Goal: Transaction & Acquisition: Purchase product/service

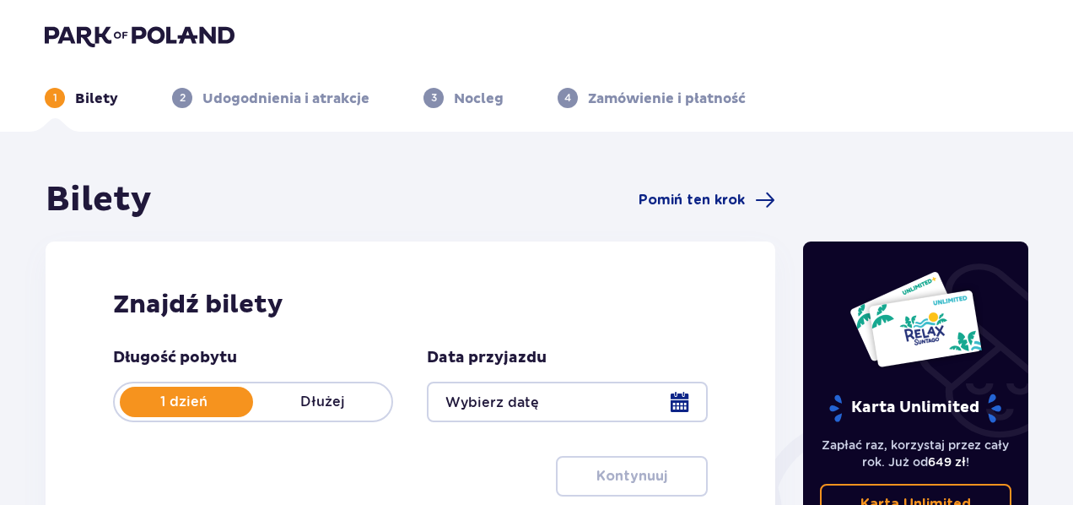
click at [674, 395] on div at bounding box center [567, 401] width 280 height 40
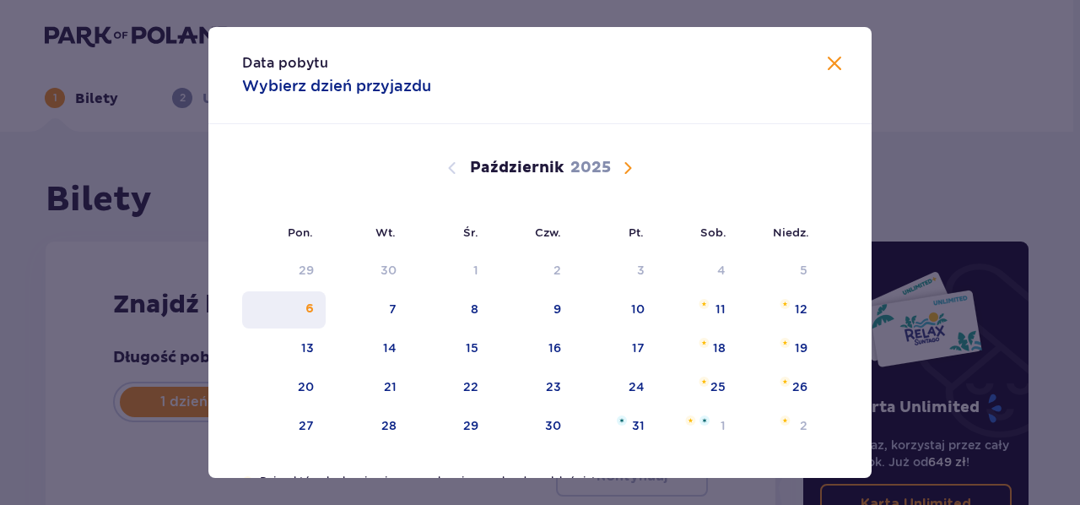
click at [305, 308] on div "6" at bounding box center [309, 308] width 8 height 17
type input "[DATE]"
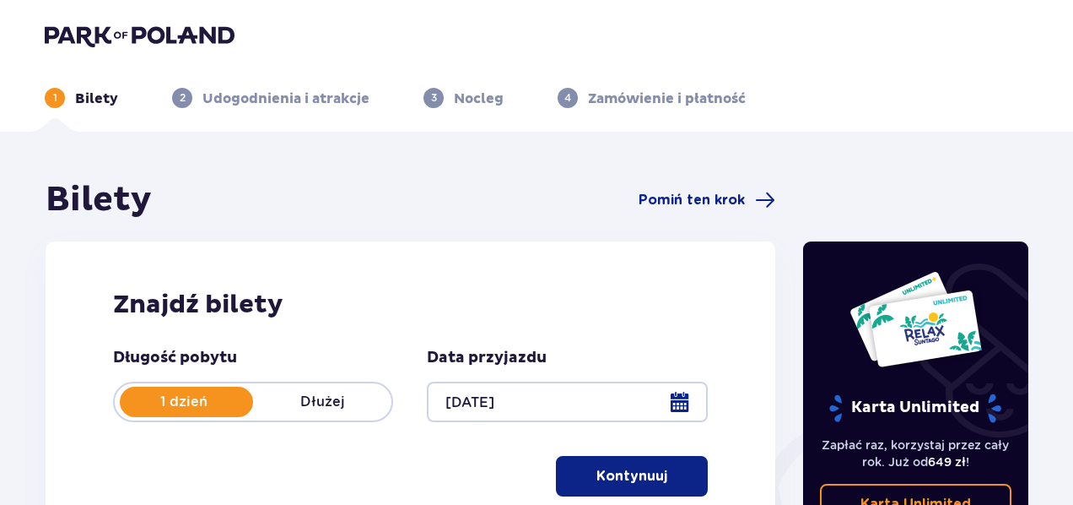
click at [636, 476] on p "Kontynuuj" at bounding box center [632, 476] width 71 height 19
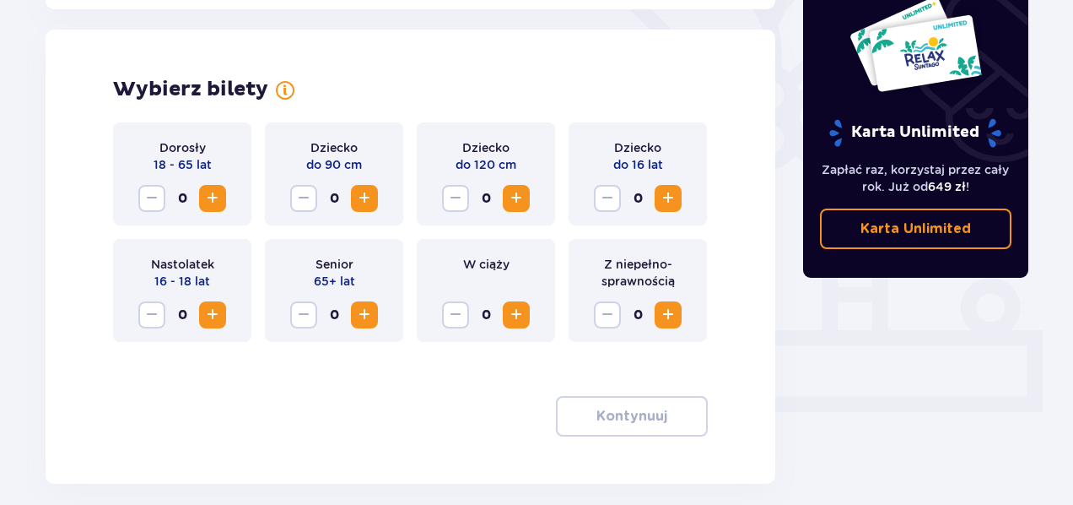
scroll to position [469, 0]
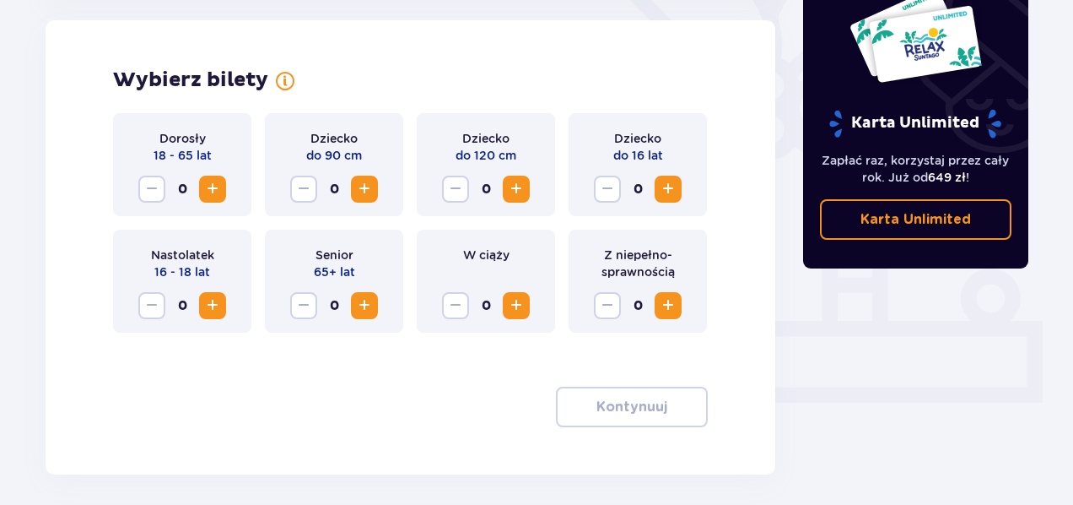
click at [673, 192] on span "Zwiększ" at bounding box center [668, 189] width 20 height 20
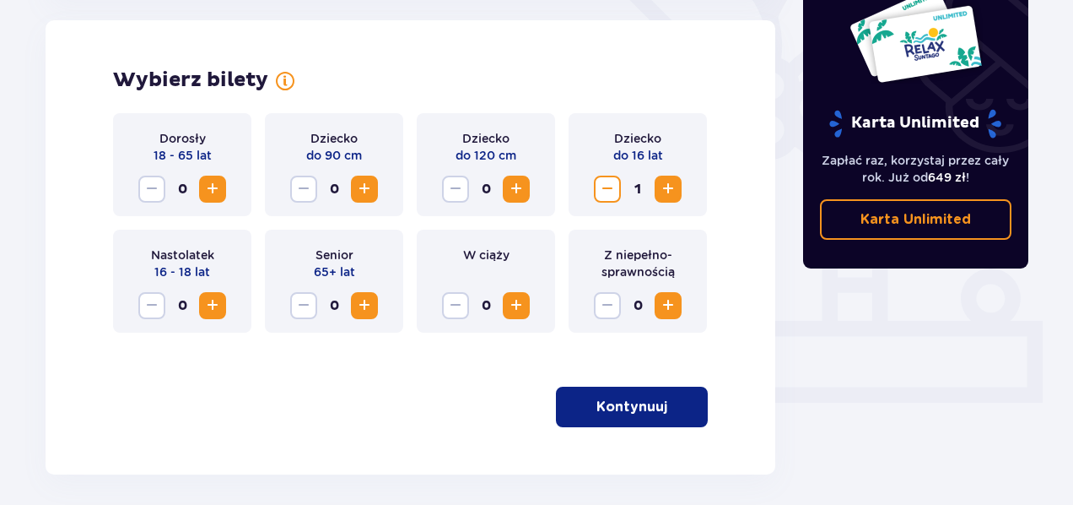
click at [217, 193] on span "Zwiększ" at bounding box center [212, 189] width 20 height 20
click at [663, 403] on span "button" at bounding box center [671, 407] width 20 height 20
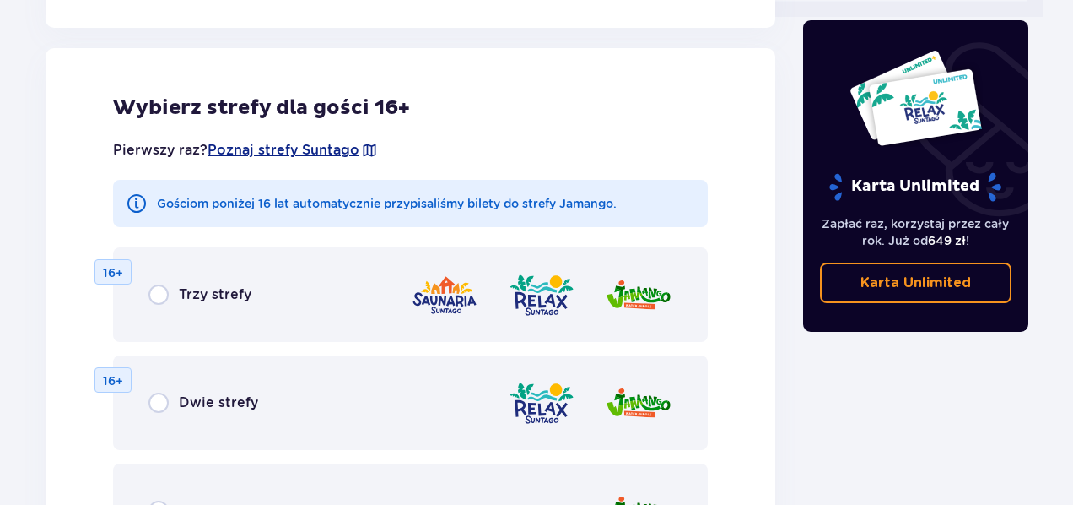
scroll to position [862, 0]
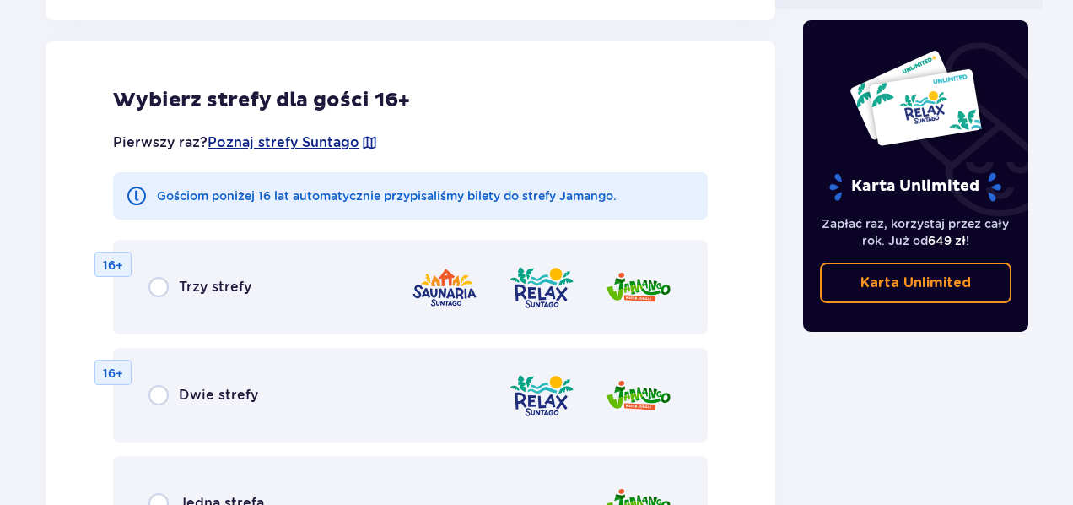
click at [347, 288] on div "Trzy strefy 16+" at bounding box center [410, 287] width 595 height 94
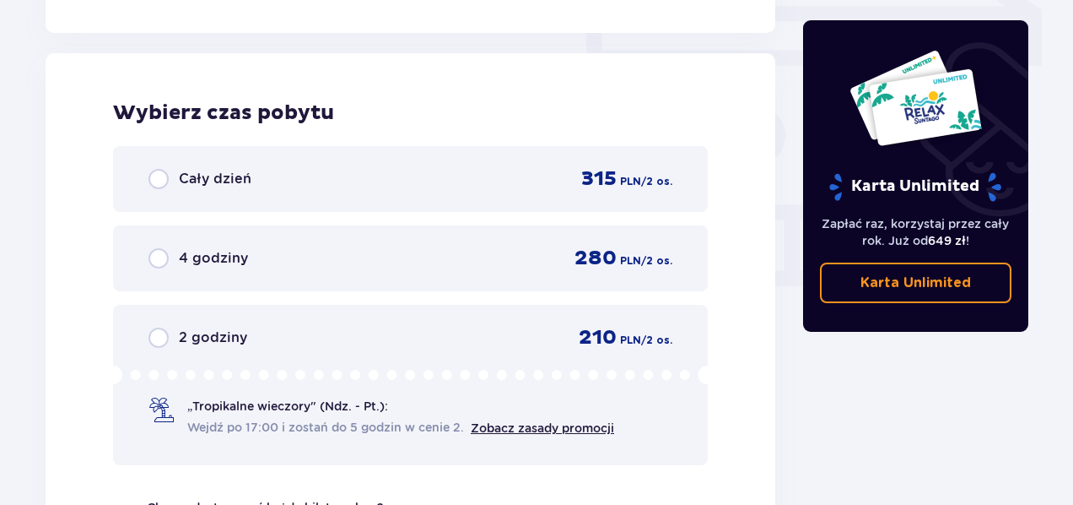
scroll to position [1510, 0]
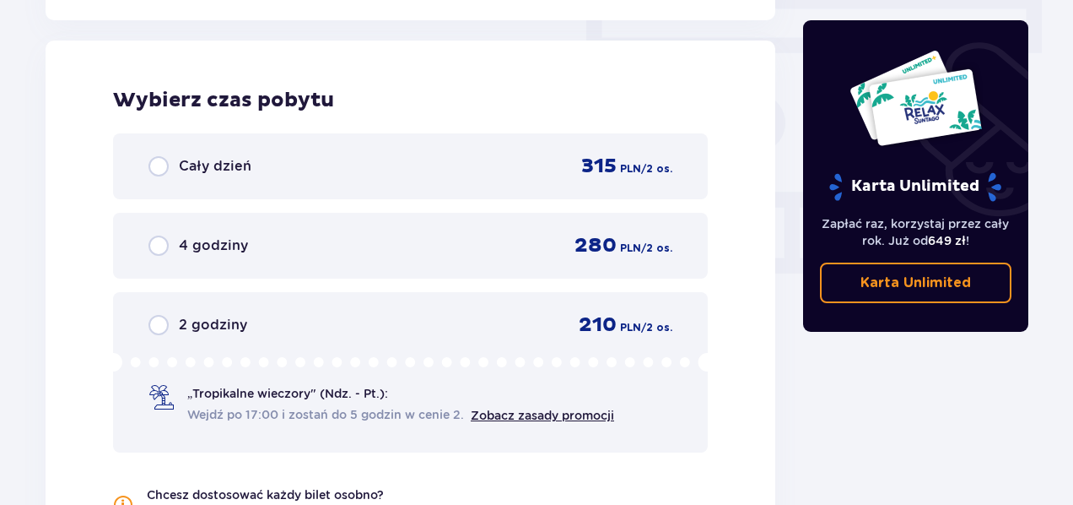
click at [462, 151] on div "Cały dzień 315 PLN / 2 os." at bounding box center [410, 166] width 595 height 66
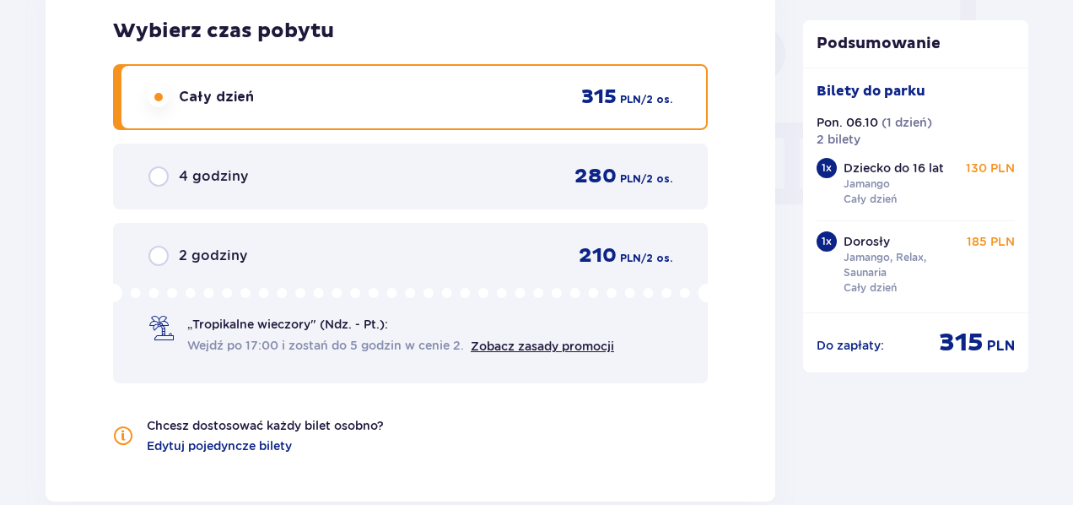
scroll to position [1558, 0]
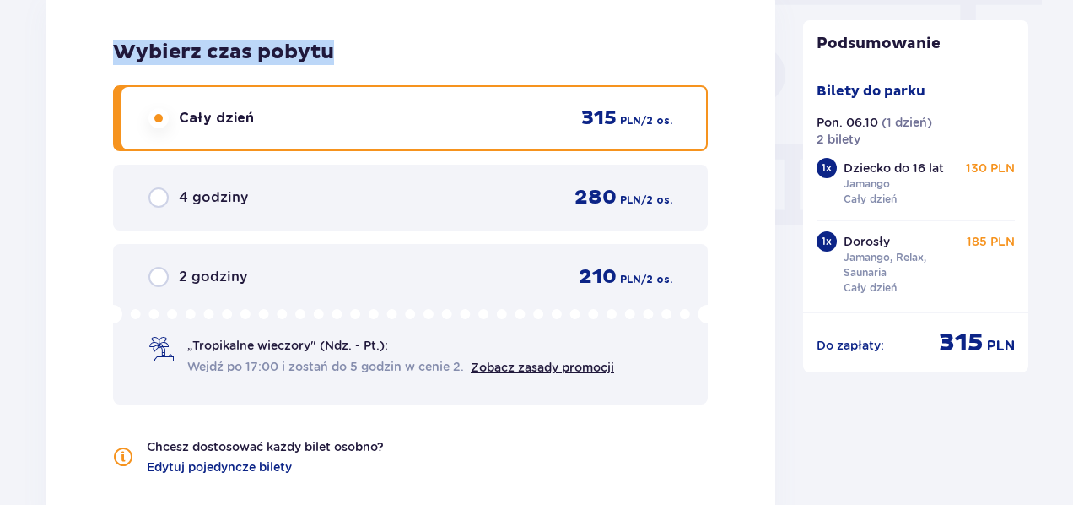
drag, startPoint x: 116, startPoint y: 51, endPoint x: 410, endPoint y: 63, distance: 294.7
click at [410, 63] on h2 "Wybierz czas pobytu" at bounding box center [410, 52] width 595 height 25
click at [570, 372] on link "Zobacz zasady promocji" at bounding box center [542, 366] width 143 height 13
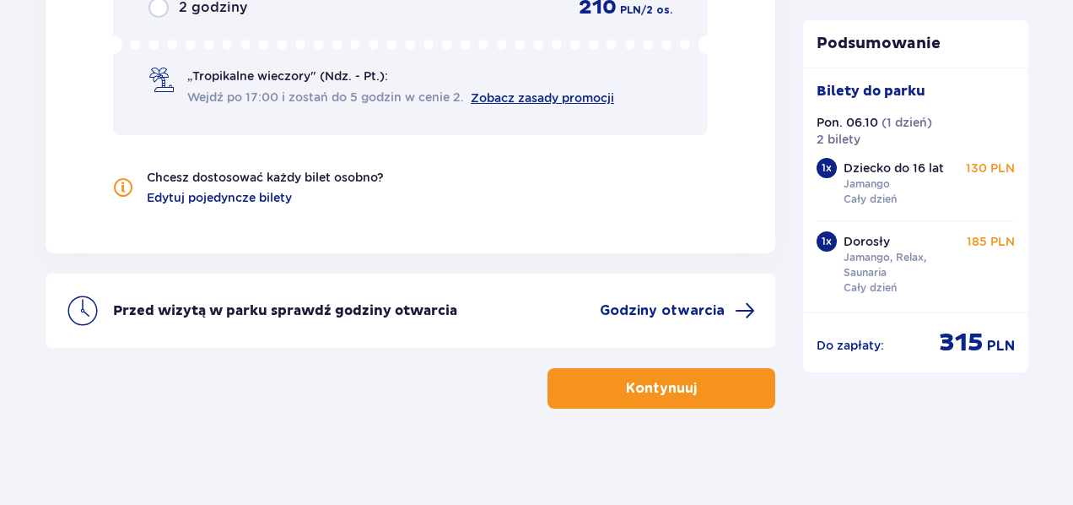
scroll to position [1833, 0]
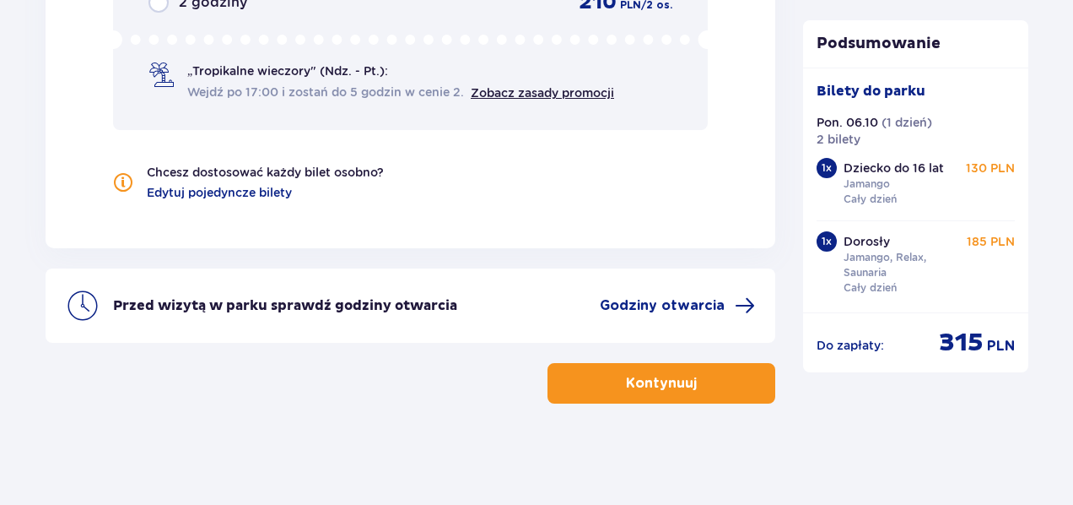
drag, startPoint x: 1072, startPoint y: 462, endPoint x: 1076, endPoint y: 445, distance: 17.4
click at [665, 389] on p "Kontynuuj" at bounding box center [661, 383] width 71 height 19
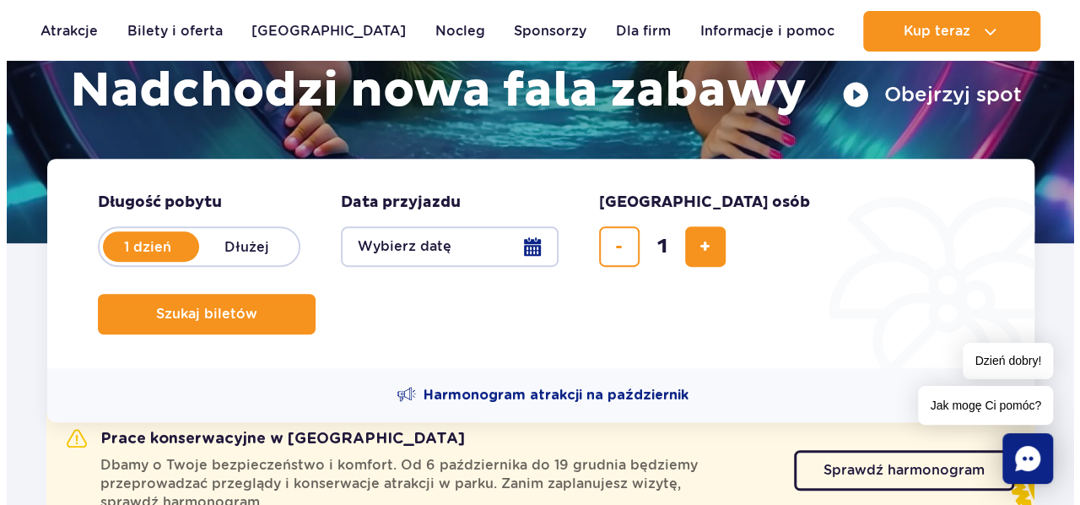
scroll to position [304, 0]
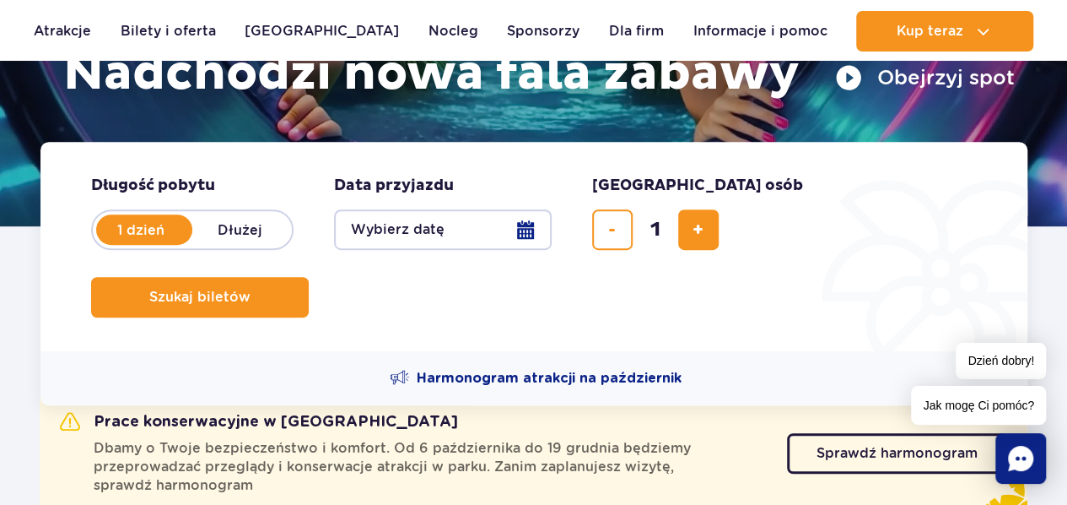
click at [523, 235] on button "Wybierz datę" at bounding box center [443, 229] width 218 height 40
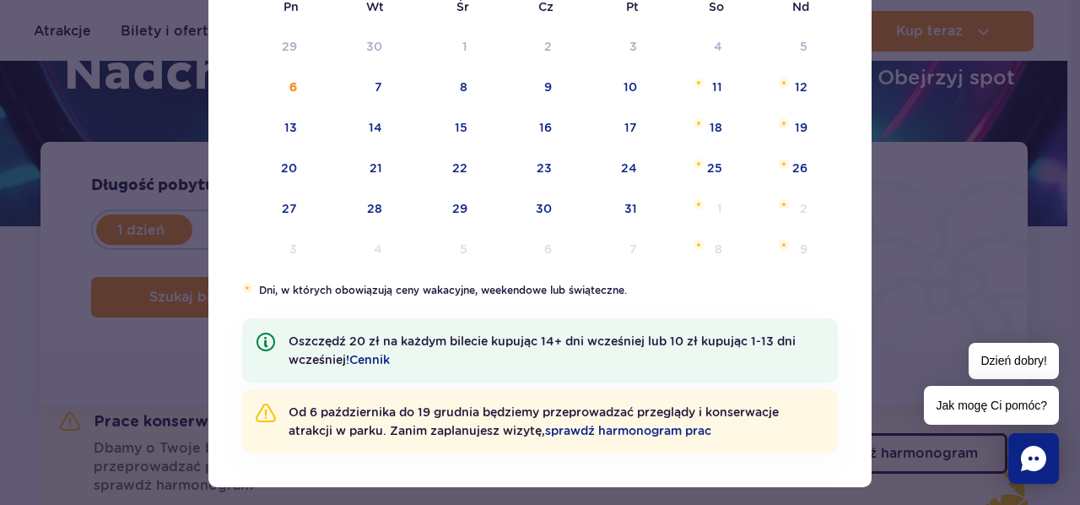
scroll to position [266, 0]
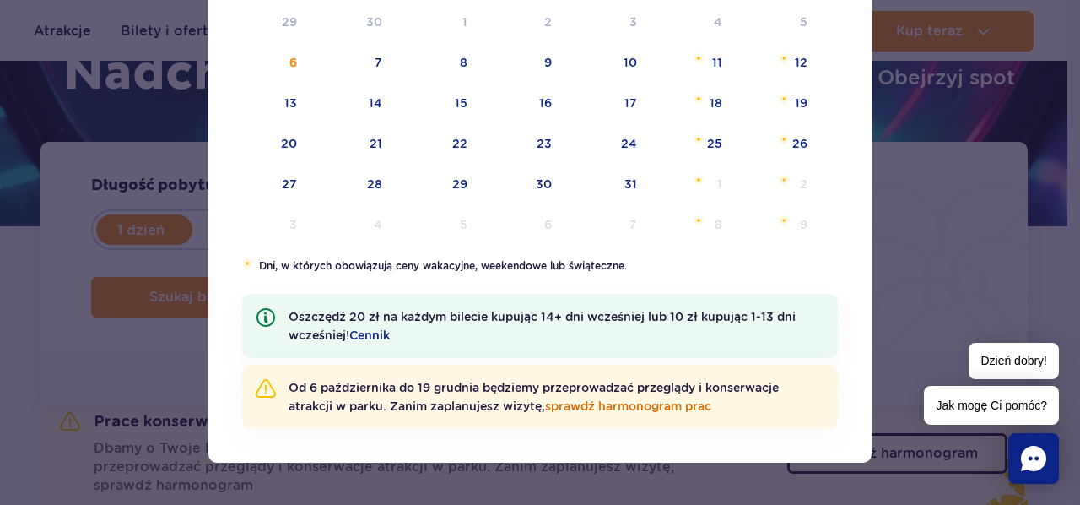
click at [652, 406] on link "sprawdź harmonogram prac" at bounding box center [628, 405] width 166 height 13
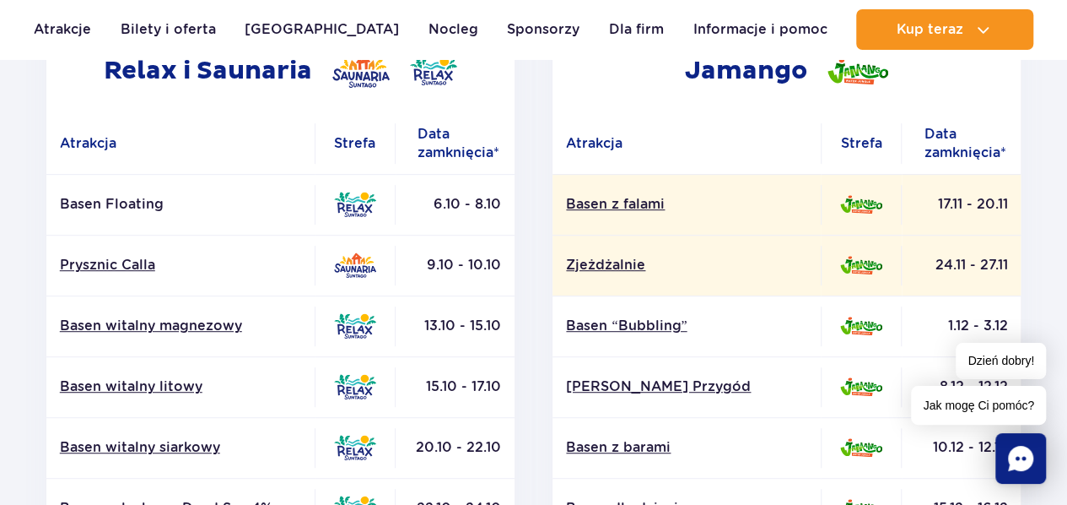
scroll to position [319, 0]
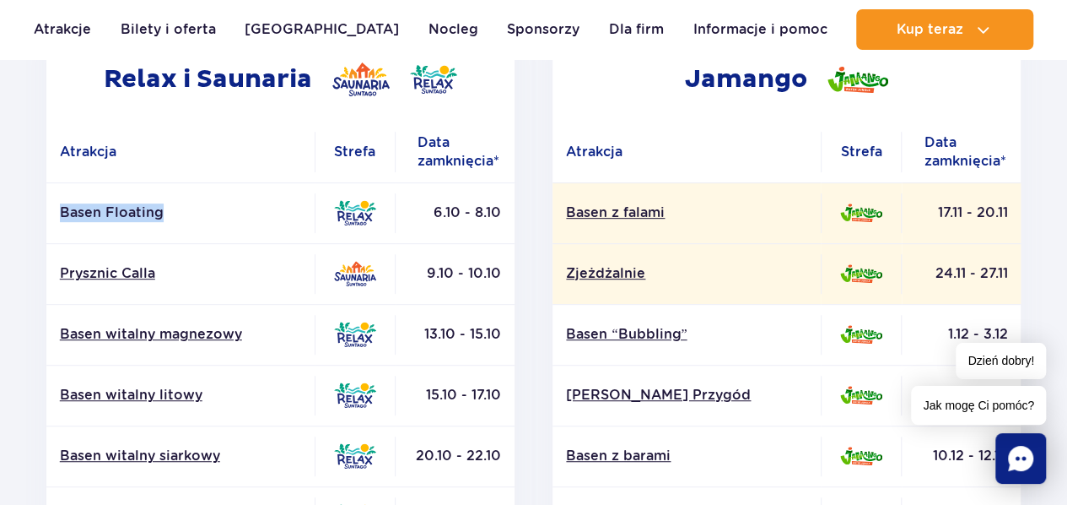
drag, startPoint x: 162, startPoint y: 207, endPoint x: 49, endPoint y: 208, distance: 113.1
click at [49, 208] on td "Basen Floating" at bounding box center [180, 212] width 268 height 61
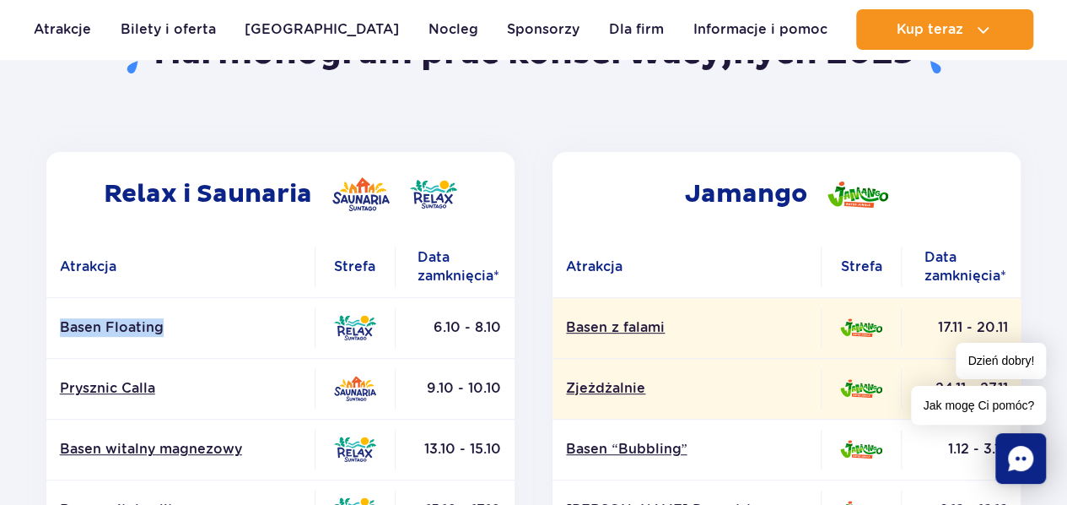
scroll to position [0, 0]
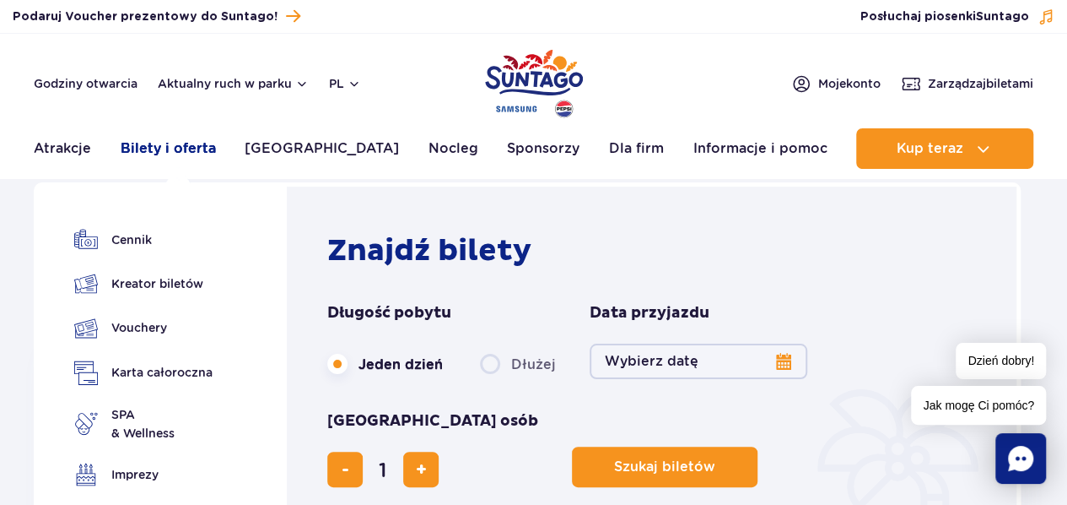
click at [213, 154] on link "Bilety i oferta" at bounding box center [168, 148] width 95 height 40
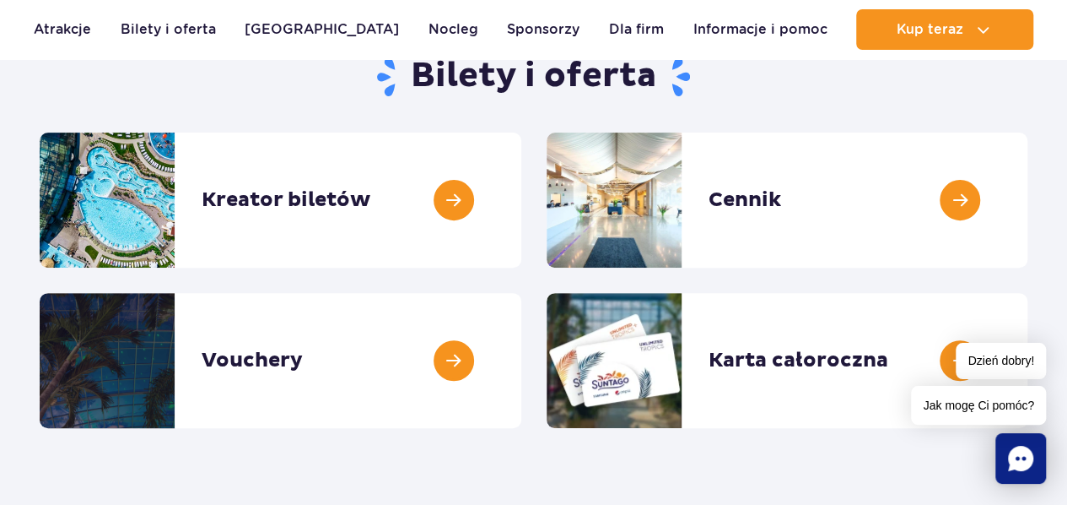
scroll to position [219, 0]
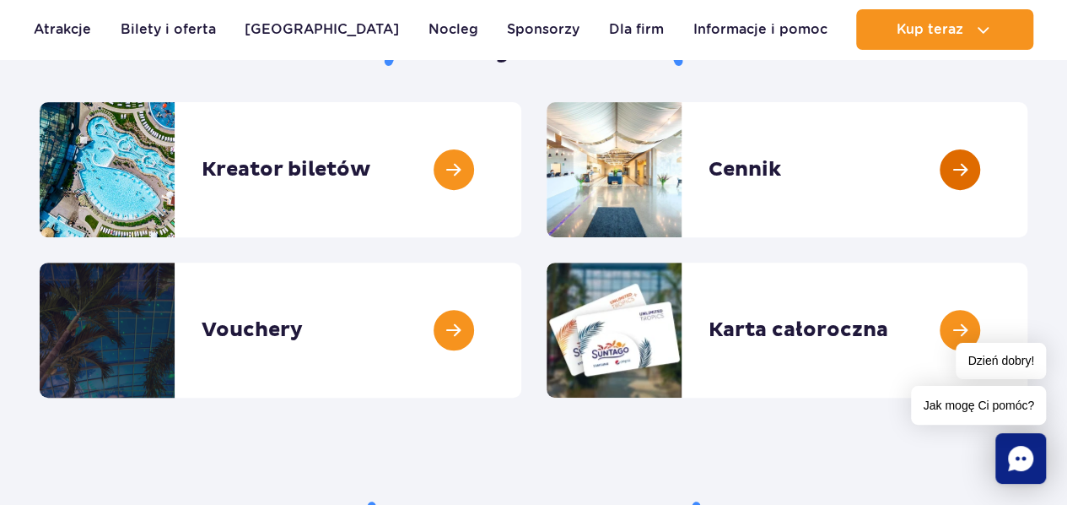
click at [1028, 143] on link at bounding box center [1028, 169] width 0 height 135
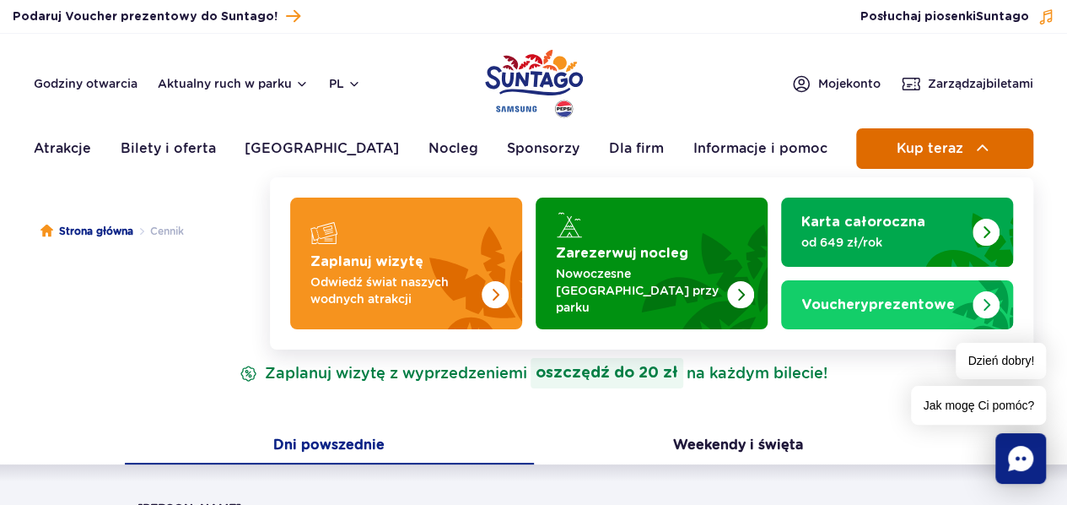
click at [953, 142] on span "Kup teraz" at bounding box center [929, 148] width 67 height 15
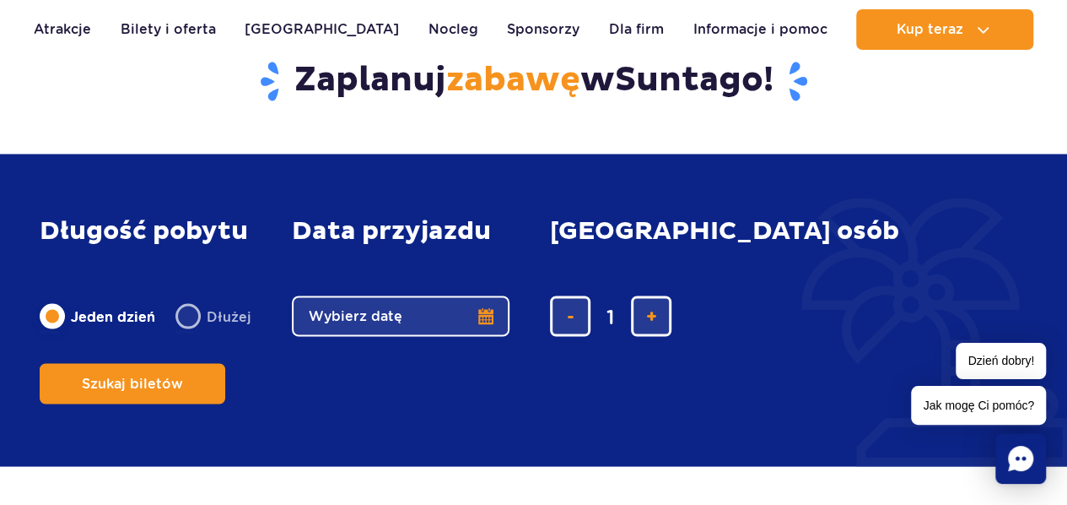
scroll to position [1358, 0]
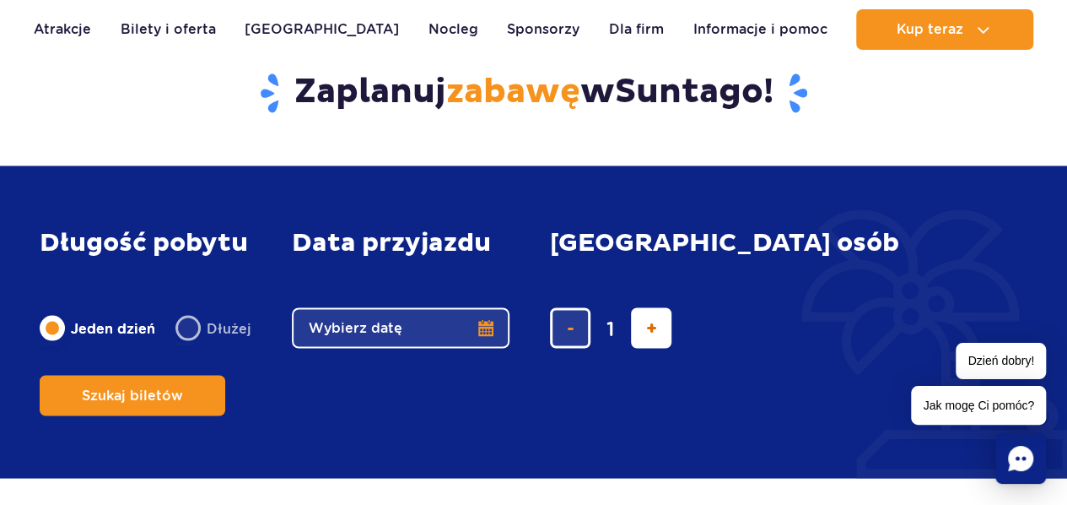
click at [657, 348] on button "dodaj bilet" at bounding box center [651, 327] width 40 height 40
type input "3"
click at [467, 348] on button "Wybierz datę" at bounding box center [401, 327] width 218 height 40
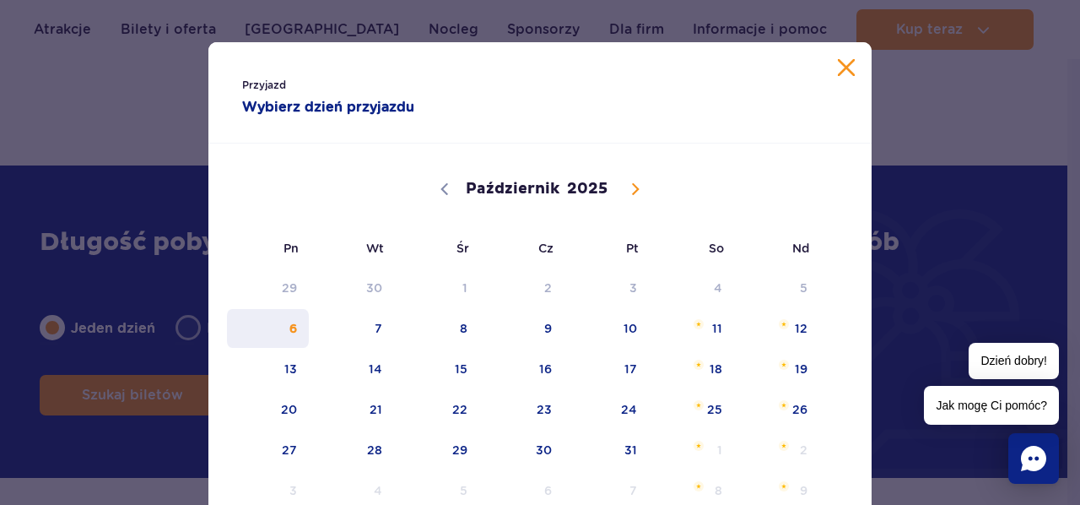
click at [287, 344] on span "6" at bounding box center [267, 328] width 85 height 39
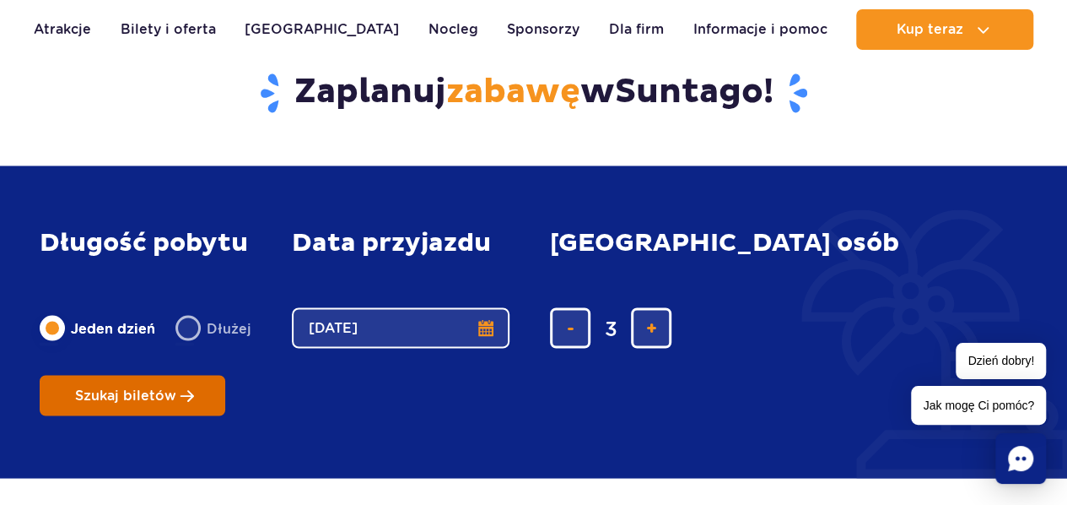
click at [225, 375] on button "Szukaj biletów" at bounding box center [133, 395] width 186 height 40
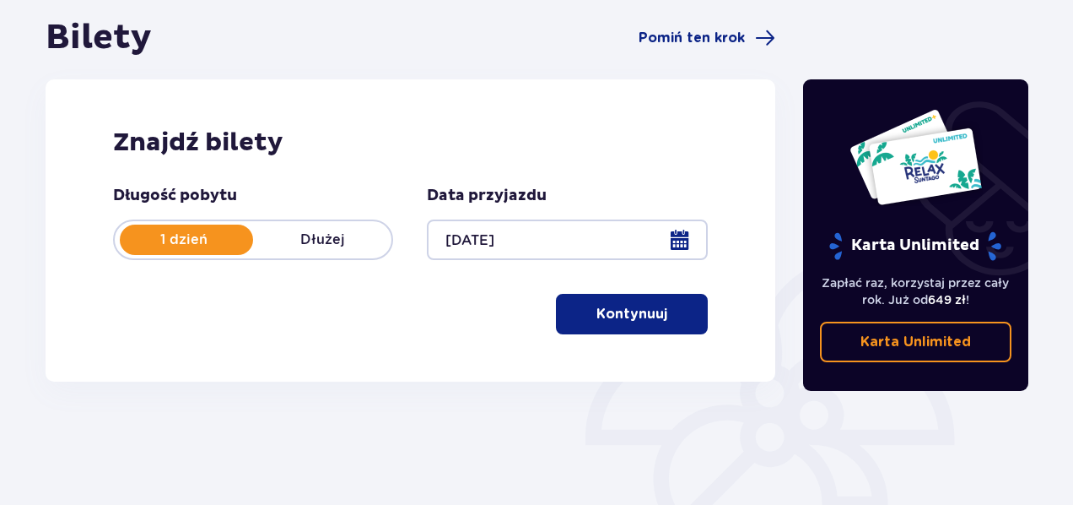
scroll to position [174, 0]
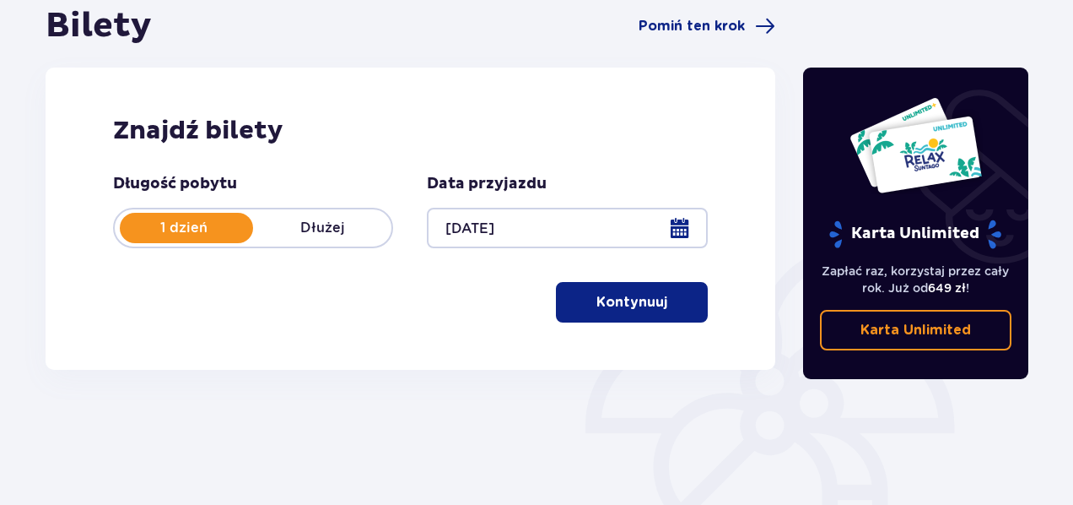
click at [646, 299] on p "Kontynuuj" at bounding box center [632, 302] width 71 height 19
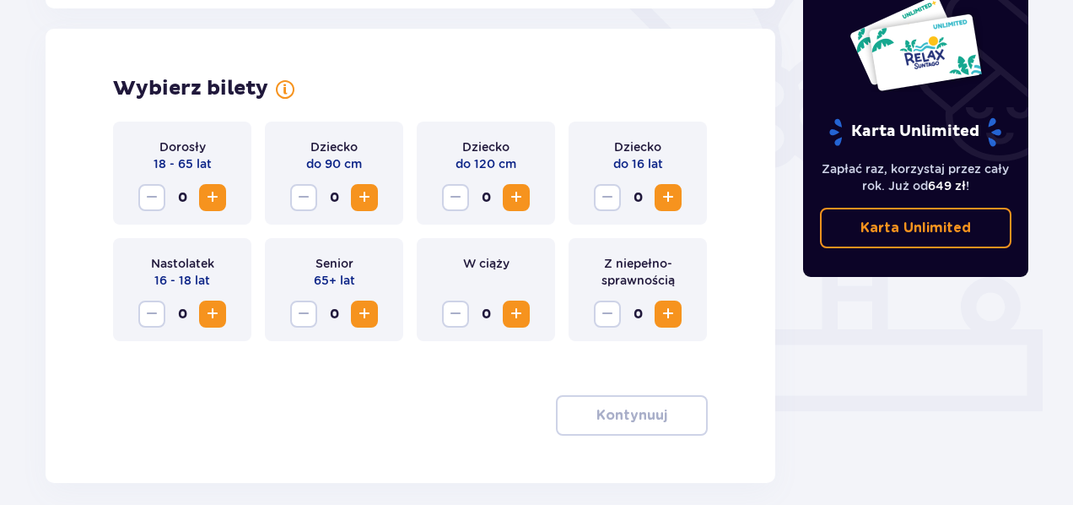
scroll to position [469, 0]
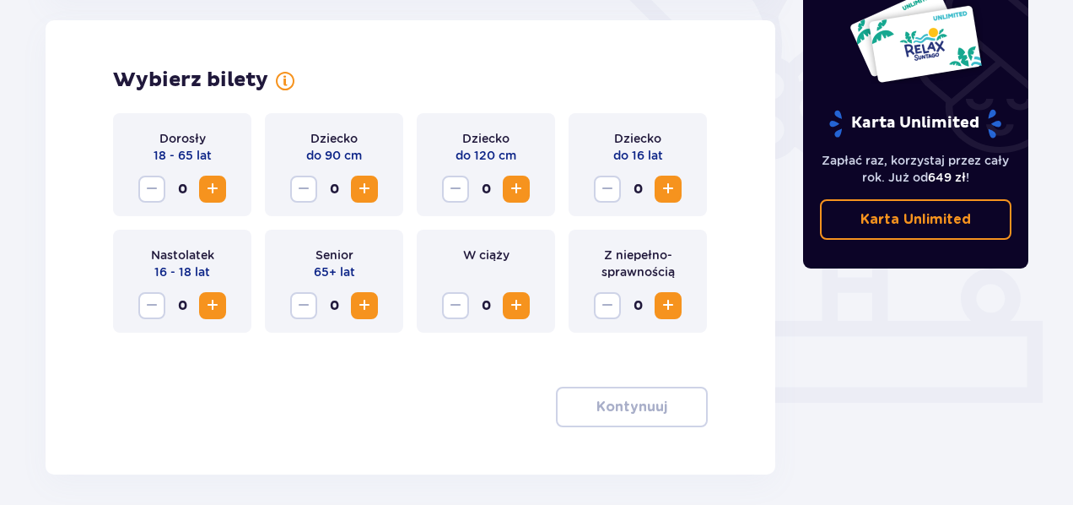
click at [212, 184] on span "Zwiększ" at bounding box center [212, 189] width 20 height 20
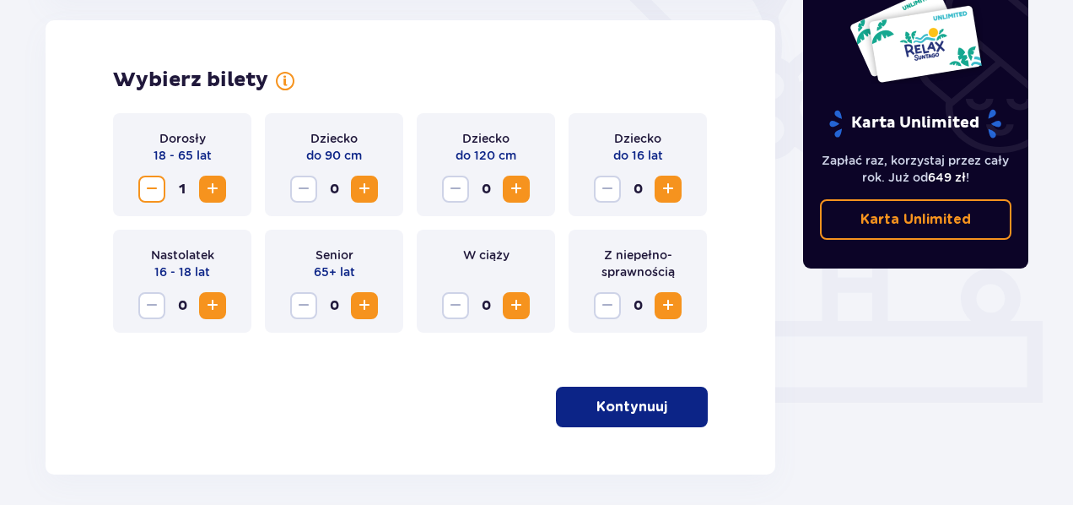
click at [665, 186] on span "Zwiększ" at bounding box center [668, 189] width 20 height 20
click at [648, 402] on p "Kontynuuj" at bounding box center [632, 406] width 71 height 19
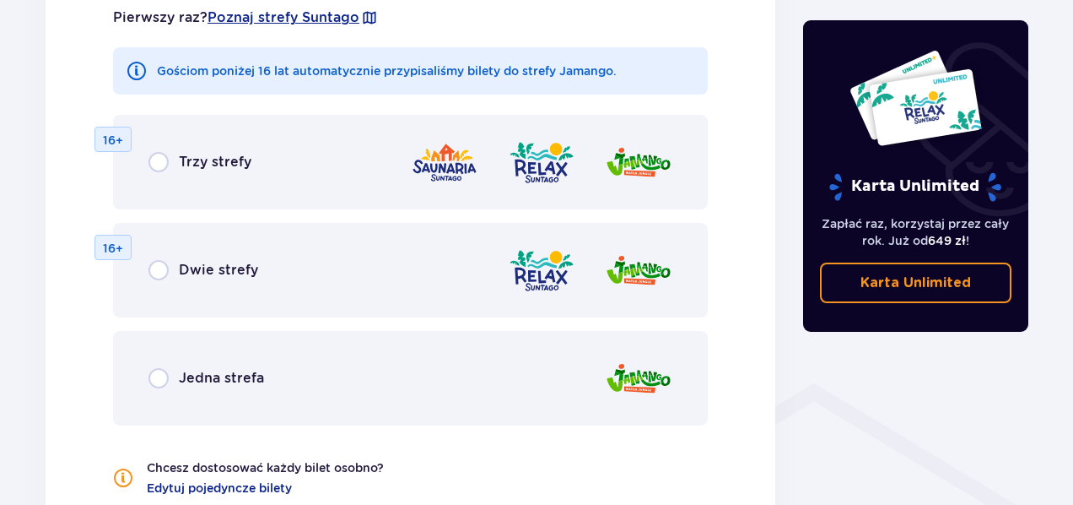
scroll to position [990, 0]
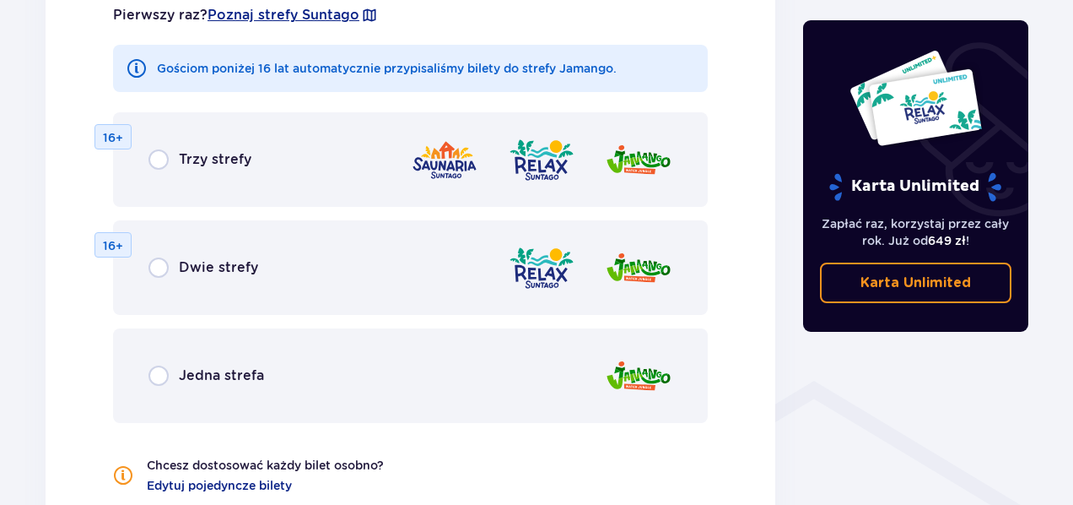
click at [416, 362] on div "Jedna strefa" at bounding box center [410, 375] width 595 height 94
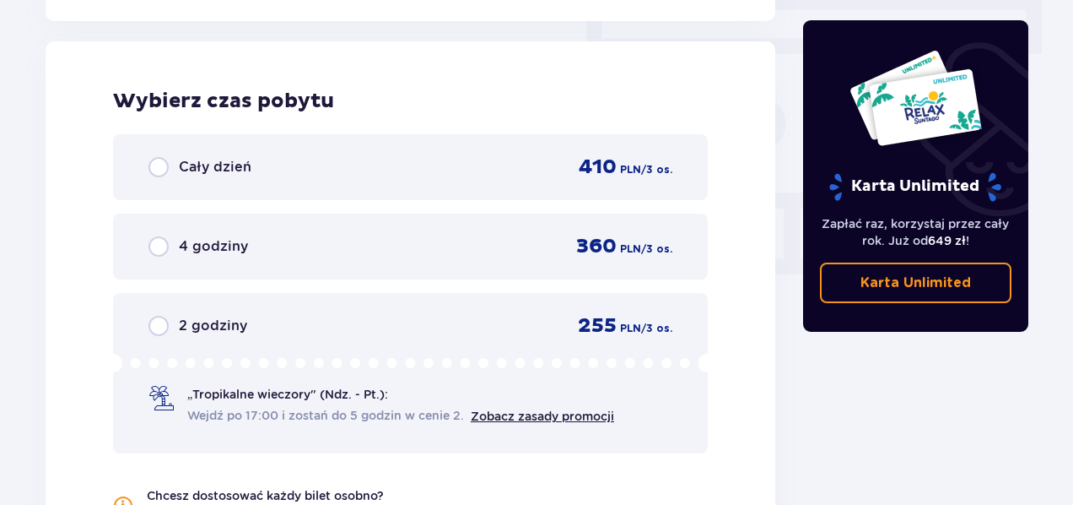
scroll to position [1510, 0]
click at [550, 249] on div "4 godziny 360 PLN / 3 os." at bounding box center [410, 245] width 524 height 25
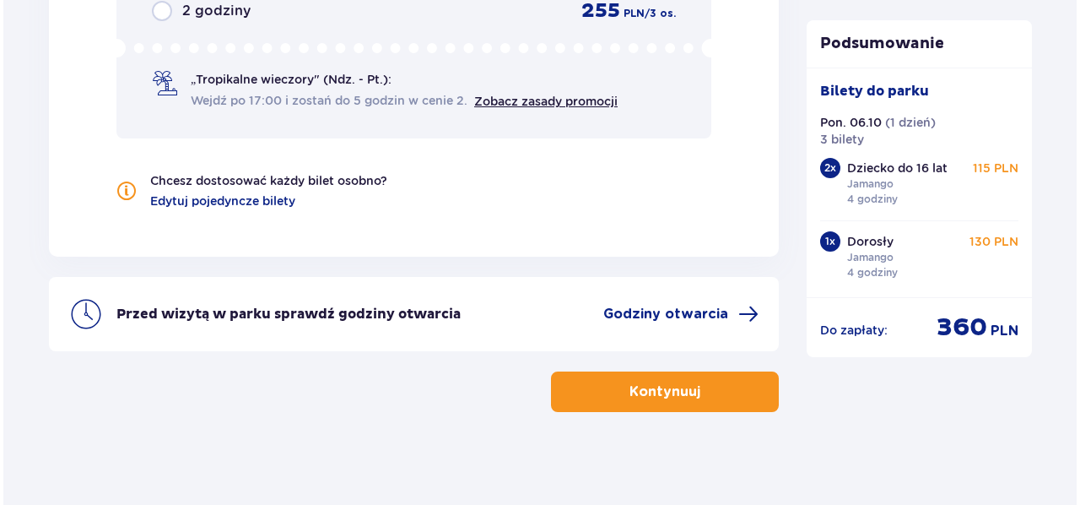
scroll to position [1833, 0]
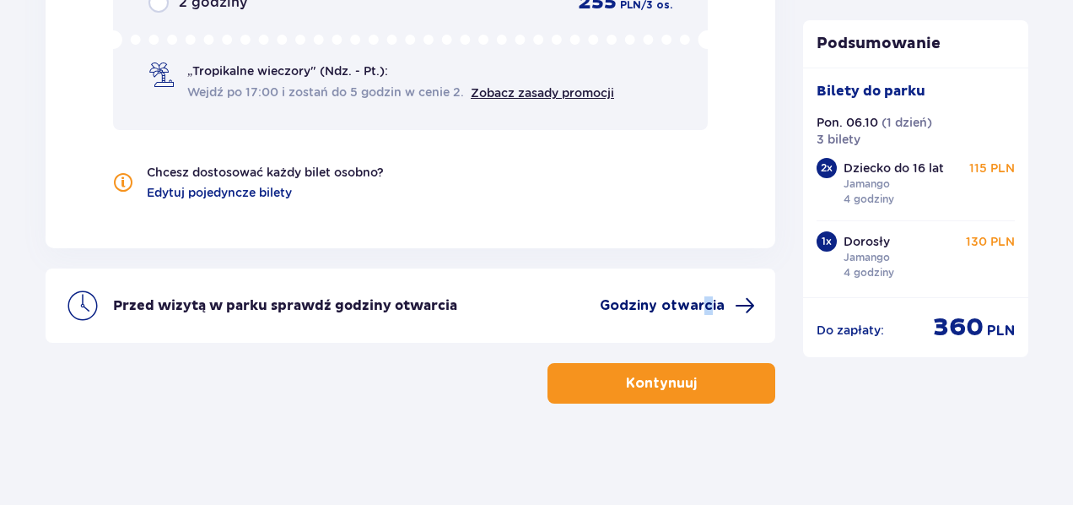
click at [707, 313] on span "Godziny otwarcia" at bounding box center [662, 305] width 125 height 19
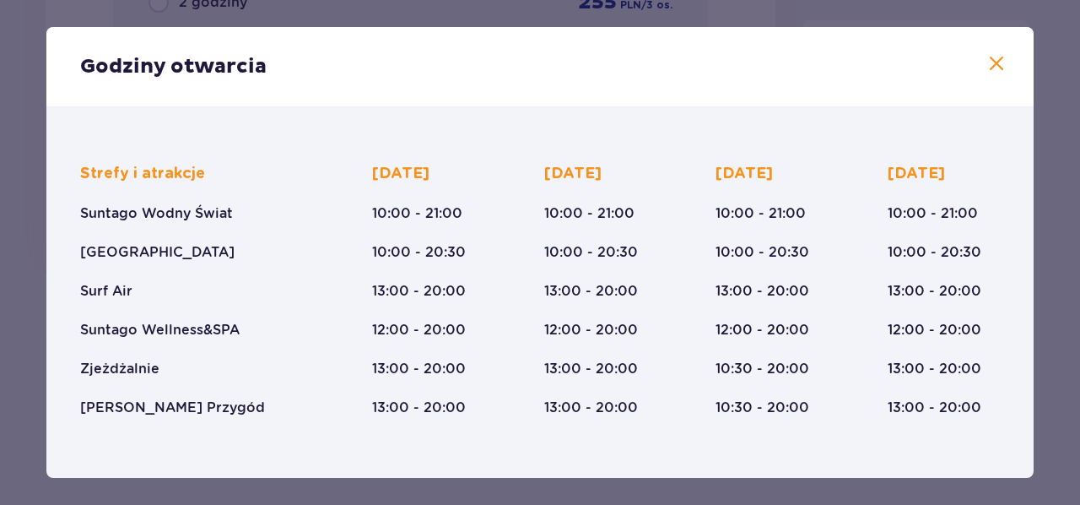
scroll to position [113, 0]
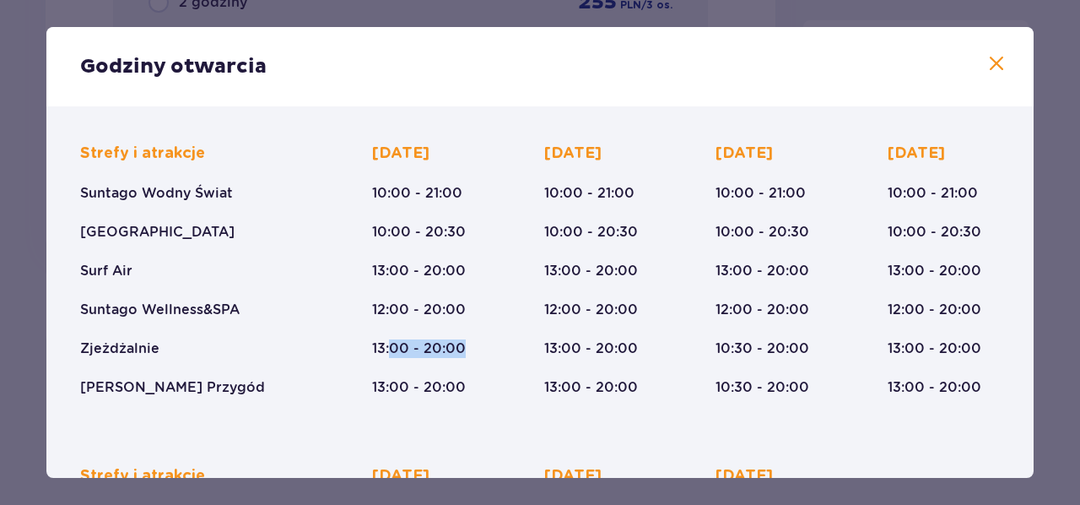
drag, startPoint x: 391, startPoint y: 352, endPoint x: 501, endPoint y: 359, distance: 109.9
click at [501, 359] on div "Strefy i atrakcje Suntago Wodny Świat Crocodile Island Surf Air Suntago Wellnes…" at bounding box center [540, 256] width 920 height 280
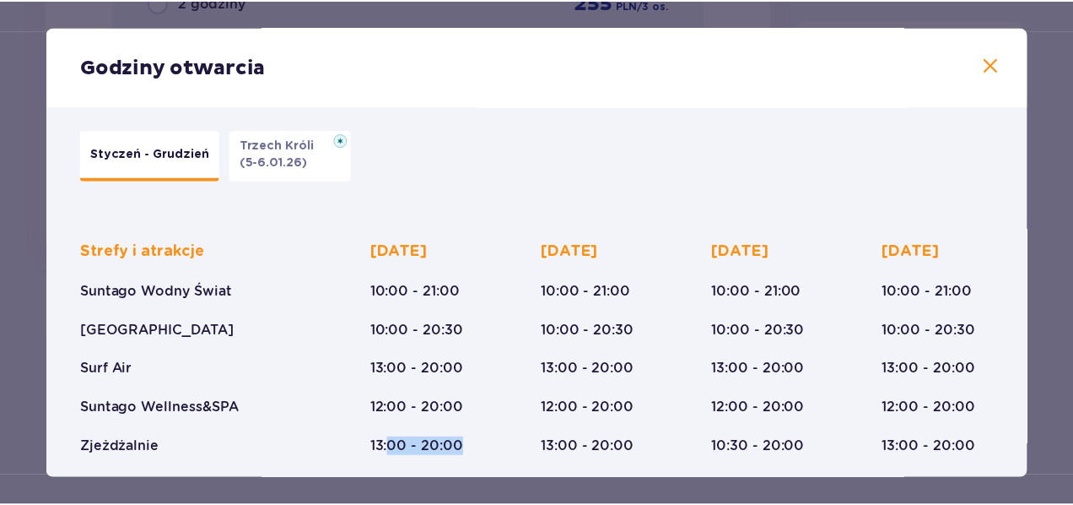
scroll to position [0, 0]
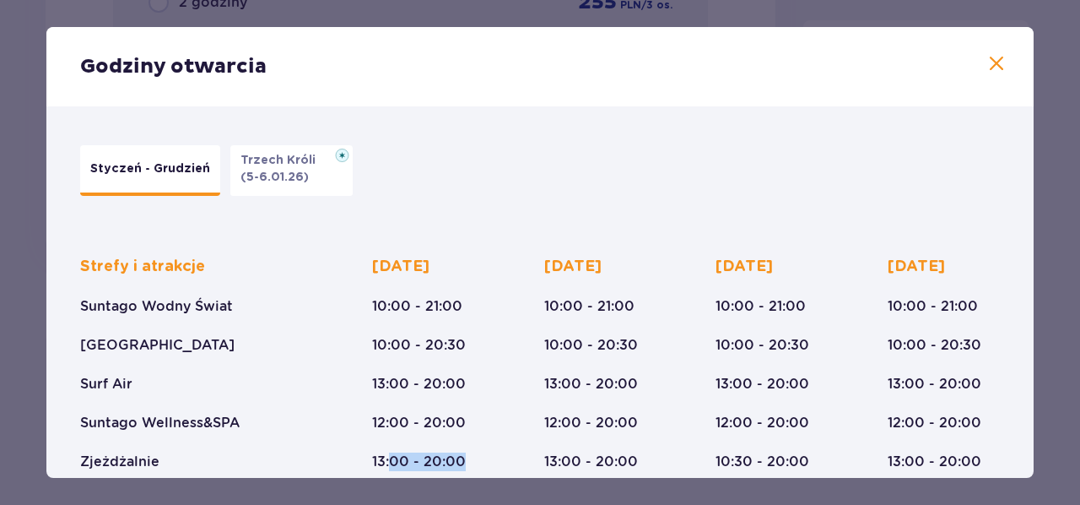
click at [996, 67] on span at bounding box center [996, 64] width 20 height 20
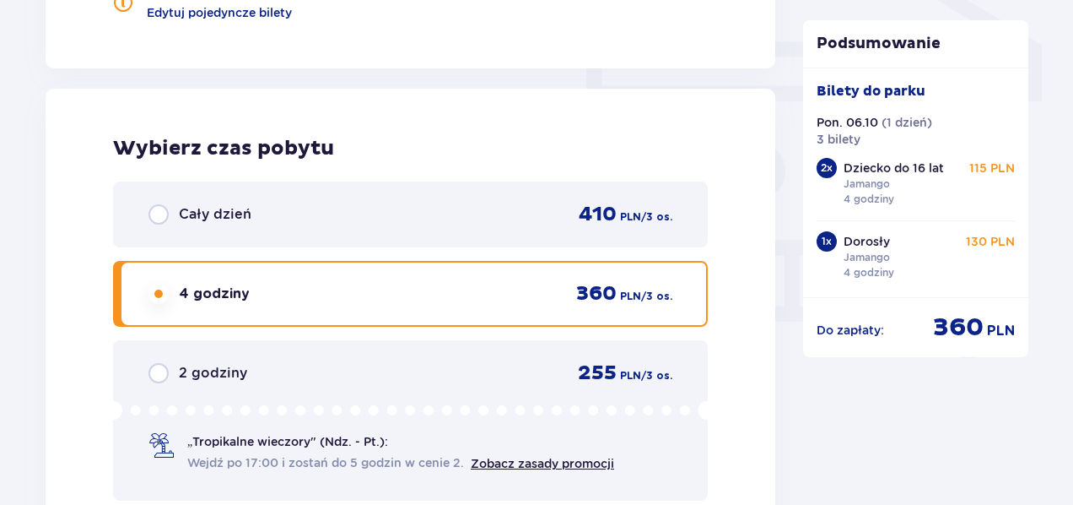
scroll to position [1467, 0]
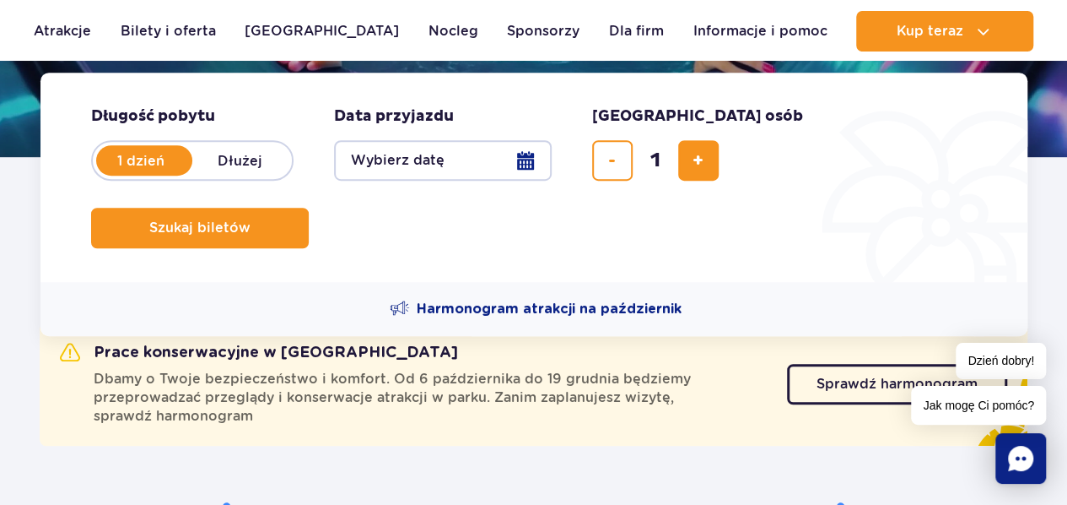
scroll to position [381, 0]
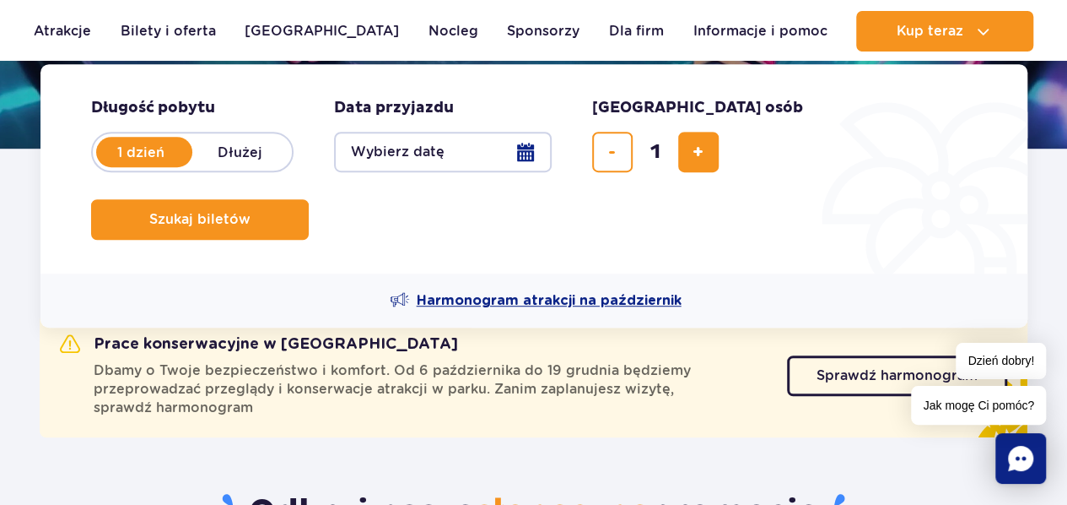
click at [537, 291] on span "Harmonogram atrakcji na październik" at bounding box center [549, 300] width 265 height 19
